Goal: Task Accomplishment & Management: Complete application form

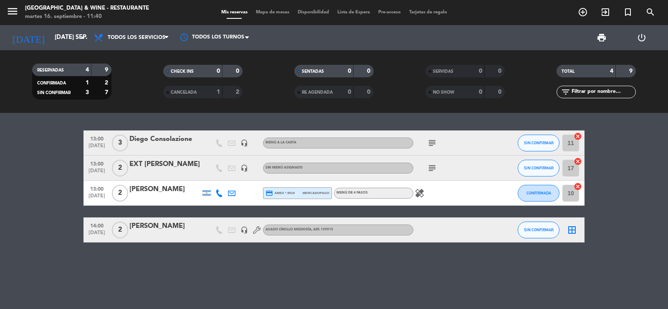
click at [56, 51] on div "RESERVADAS 4 9 CONFIRMADA 1 2 SIN CONFIRMAR 3 7 CHECK INS 0 0 CANCELADA 1 2 SEN…" at bounding box center [334, 81] width 668 height 63
click at [59, 45] on input "[DATE] sep." at bounding box center [91, 38] width 81 height 16
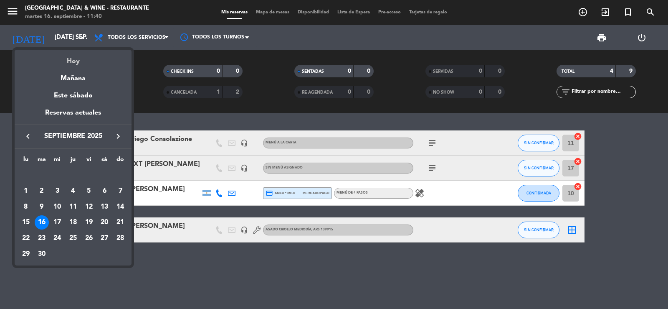
click at [71, 55] on div "Hoy" at bounding box center [73, 58] width 117 height 17
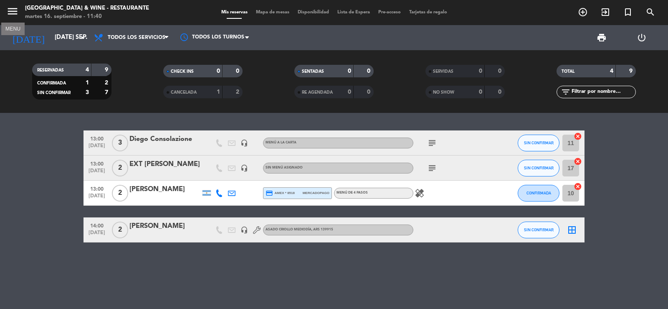
click at [12, 13] on icon "menu" at bounding box center [12, 11] width 13 height 13
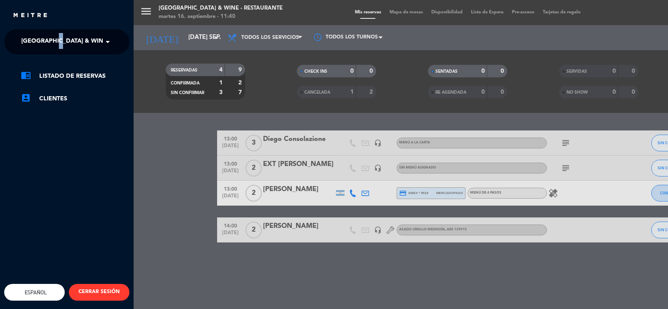
drag, startPoint x: 59, startPoint y: 31, endPoint x: 78, endPoint y: 43, distance: 22.8
click at [63, 33] on ng-select "× [GEOGRAPHIC_DATA] & Wine - Restaurante ×" at bounding box center [66, 41] width 125 height 25
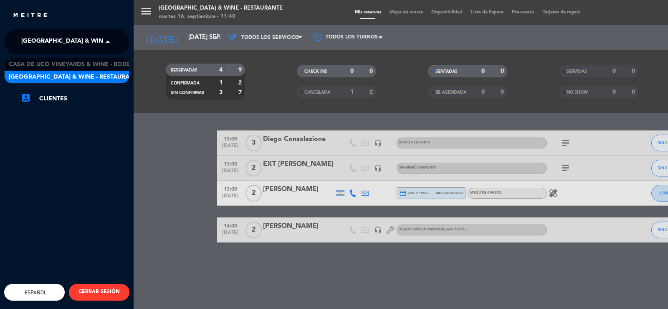
drag, startPoint x: 78, startPoint y: 43, endPoint x: 98, endPoint y: 56, distance: 23.7
click at [80, 43] on span "[GEOGRAPHIC_DATA] & Wine - Restaurante" at bounding box center [87, 42] width 132 height 18
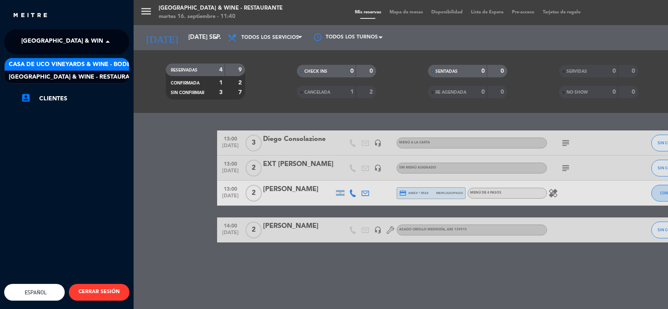
click at [103, 66] on span "Casa de Uco Vineyards & Wine - Bodega" at bounding box center [74, 65] width 131 height 10
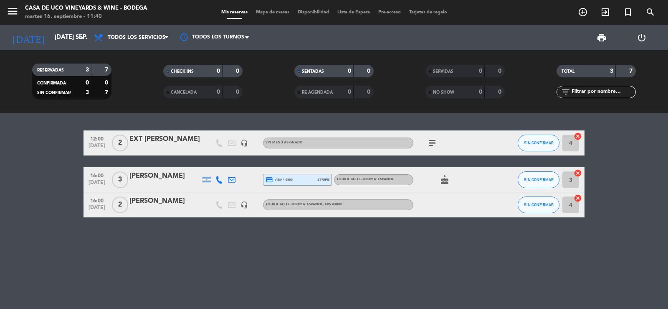
click at [433, 140] on icon "subject" at bounding box center [432, 143] width 10 height 10
click at [580, 9] on icon "add_circle_outline" at bounding box center [583, 12] width 10 height 10
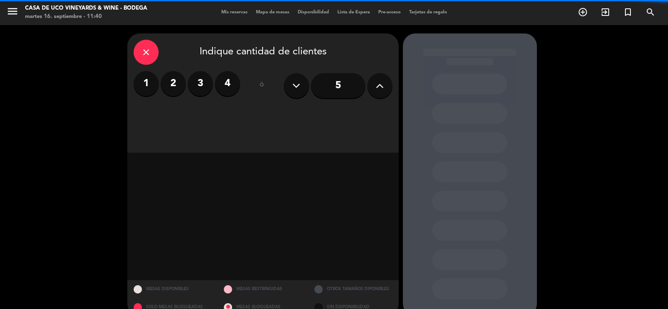
click at [225, 87] on label "4" at bounding box center [227, 83] width 25 height 25
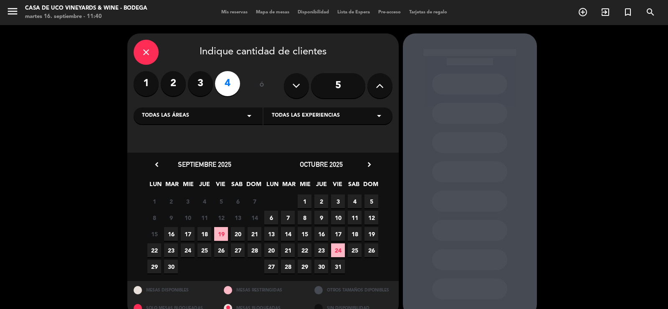
click at [172, 233] on span "16" at bounding box center [171, 234] width 14 height 14
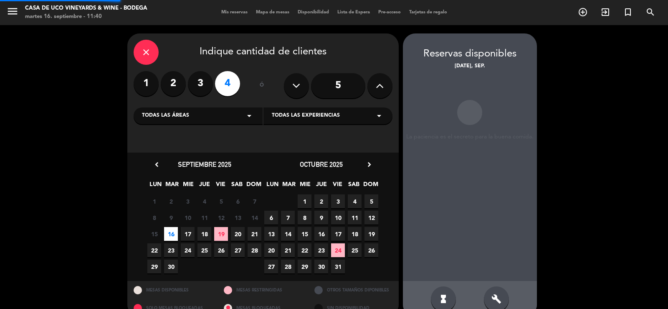
scroll to position [16, 0]
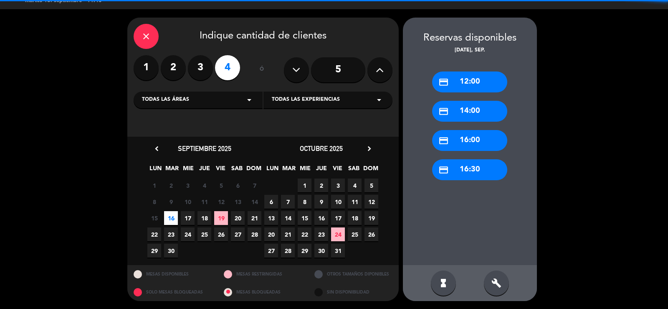
click at [479, 90] on div "credit_card 12:00" at bounding box center [469, 81] width 75 height 21
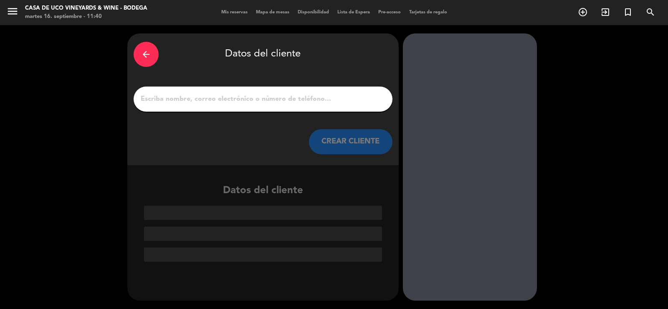
scroll to position [0, 0]
click at [293, 101] on input "1" at bounding box center [263, 99] width 246 height 12
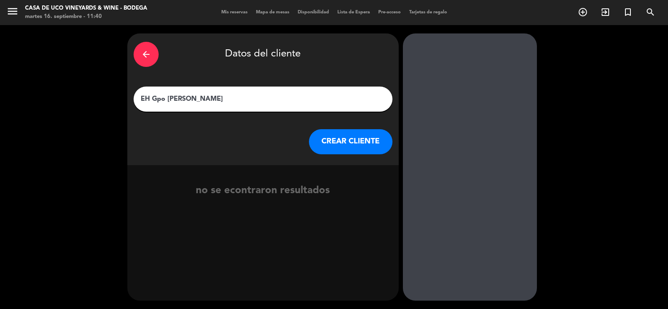
type input "EH Gpo [PERSON_NAME]"
click at [319, 137] on button "CREAR CLIENTE" at bounding box center [351, 141] width 84 height 25
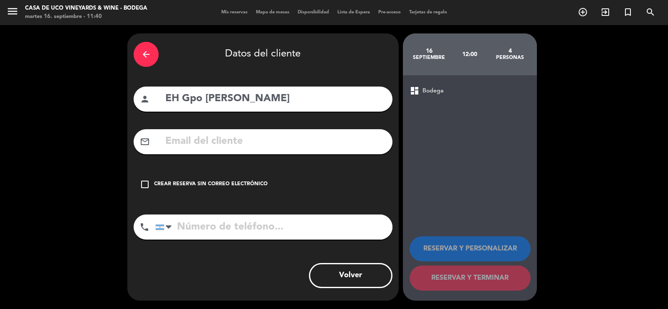
drag, startPoint x: 233, startPoint y: 175, endPoint x: 343, endPoint y: 175, distance: 109.8
click at [234, 175] on div "check_box_outline_blank Crear reserva sin correo electrónico" at bounding box center [263, 184] width 259 height 25
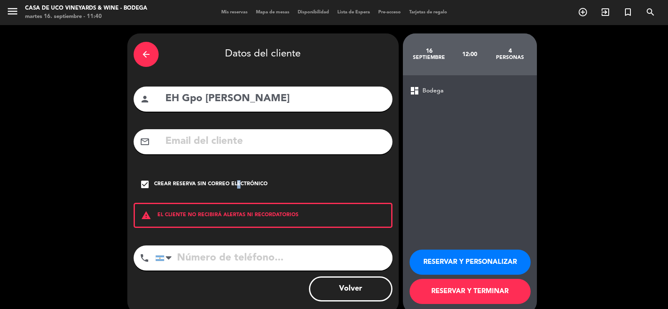
click at [440, 287] on button "RESERVAR Y TERMINAR" at bounding box center [470, 290] width 121 height 25
